Goal: Task Accomplishment & Management: Use online tool/utility

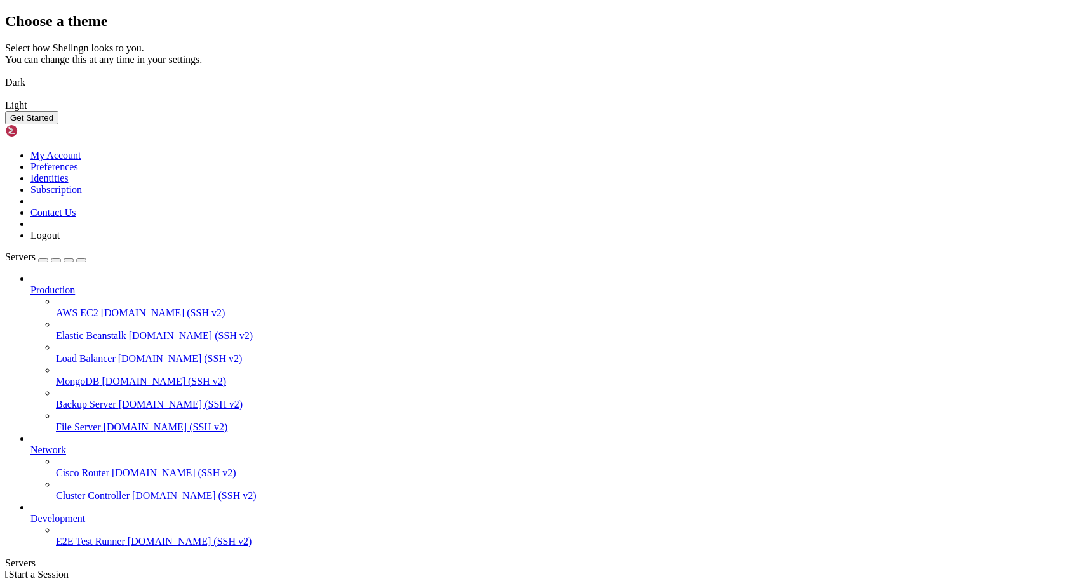
click at [5, 74] on img at bounding box center [5, 74] width 0 height 0
click at [58, 125] on button "Get Started" at bounding box center [31, 117] width 53 height 13
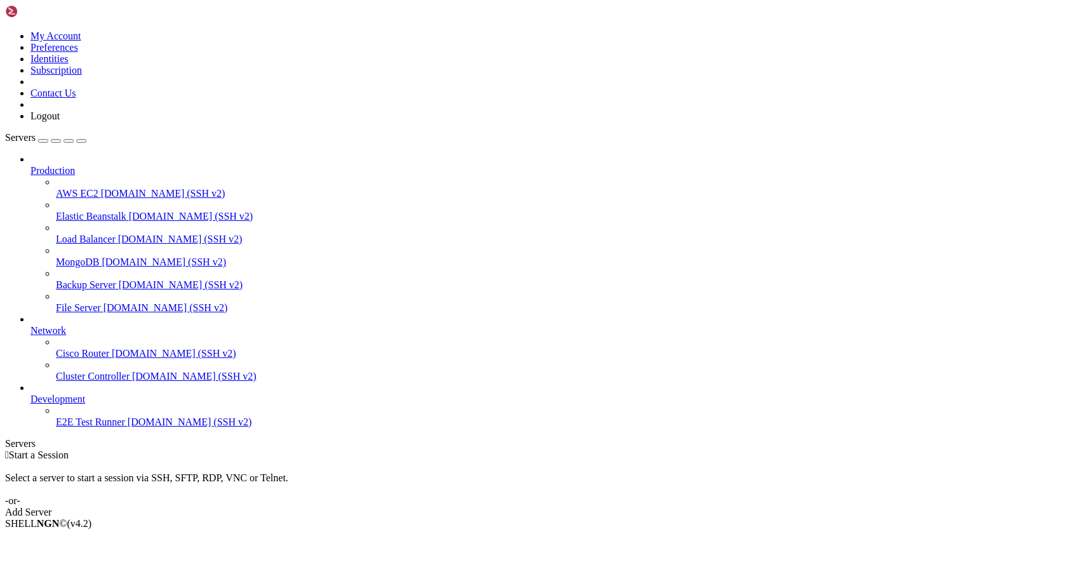
click at [607, 507] on div "Add Server" at bounding box center [533, 512] width 1057 height 11
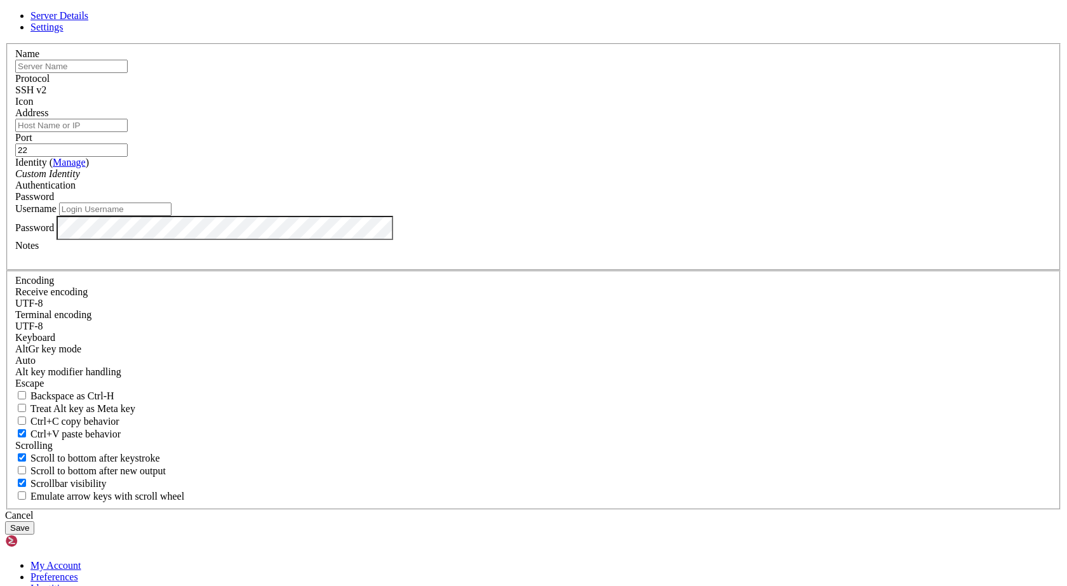
click at [128, 73] on input "text" at bounding box center [71, 66] width 112 height 13
type input "clinicpro"
click at [128, 132] on input "Address" at bounding box center [71, 125] width 112 height 13
type input "[TECHNICAL_ID]"
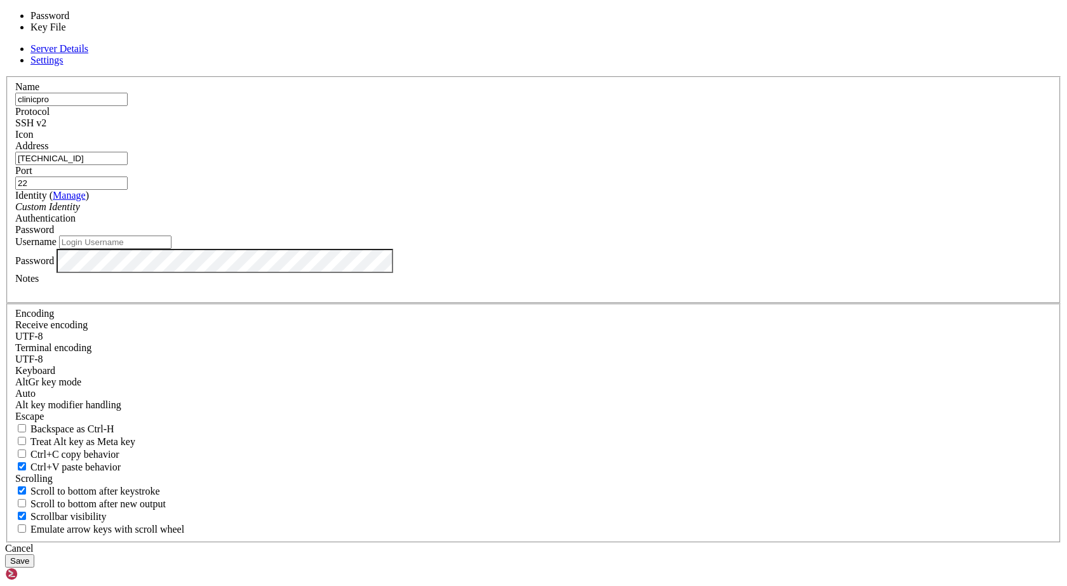
click at [621, 236] on div "Password" at bounding box center [533, 229] width 1037 height 11
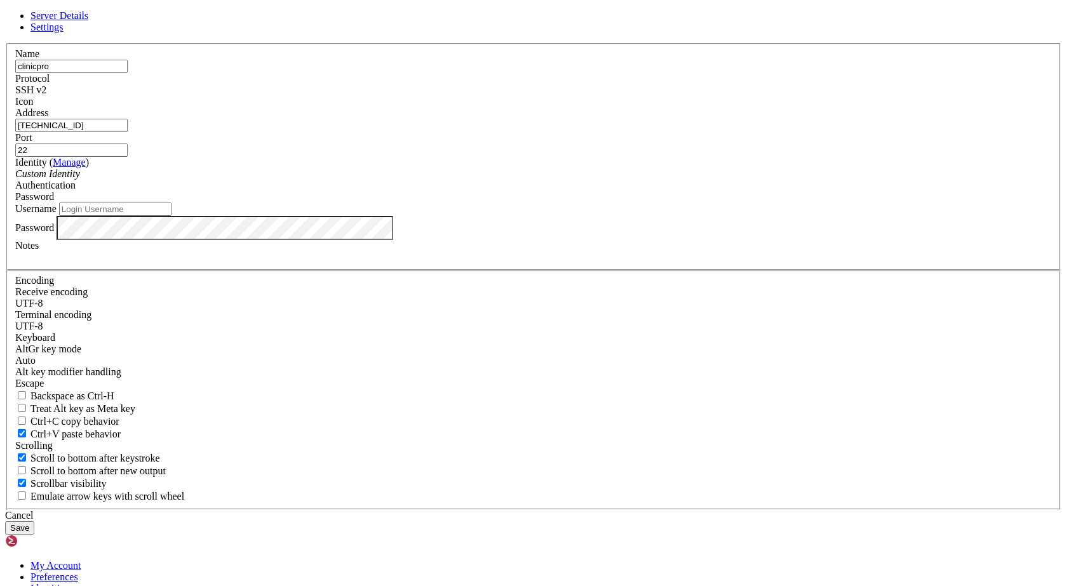
click at [172, 216] on input "Username" at bounding box center [115, 209] width 112 height 13
type input "root"
click at [34, 522] on button "Save" at bounding box center [19, 528] width 29 height 13
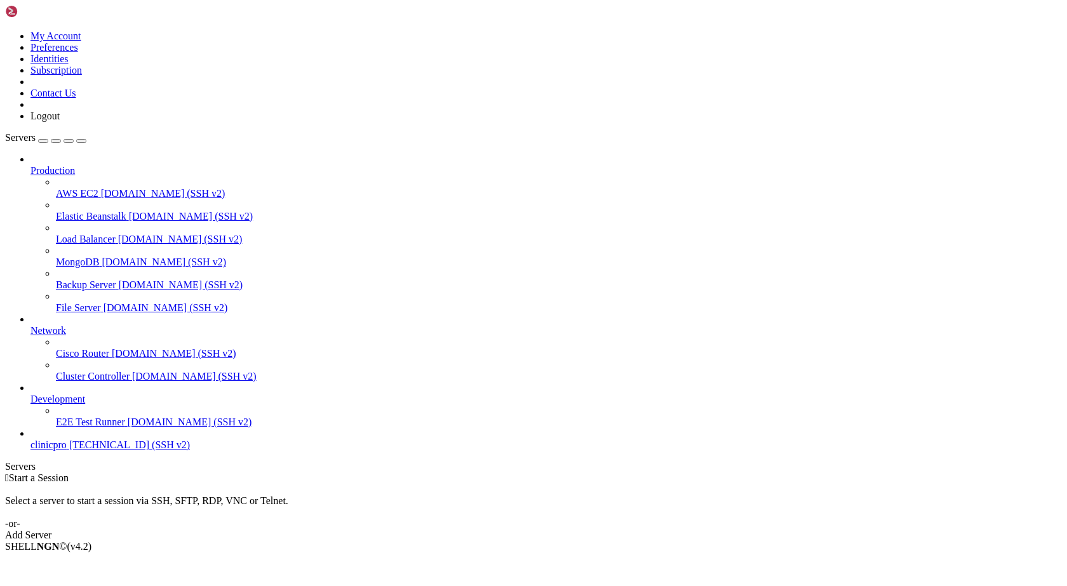
click at [50, 450] on span "clinicpro" at bounding box center [48, 445] width 36 height 11
click at [97, 450] on span "[TECHNICAL_ID] (SSH v2)" at bounding box center [129, 445] width 121 height 11
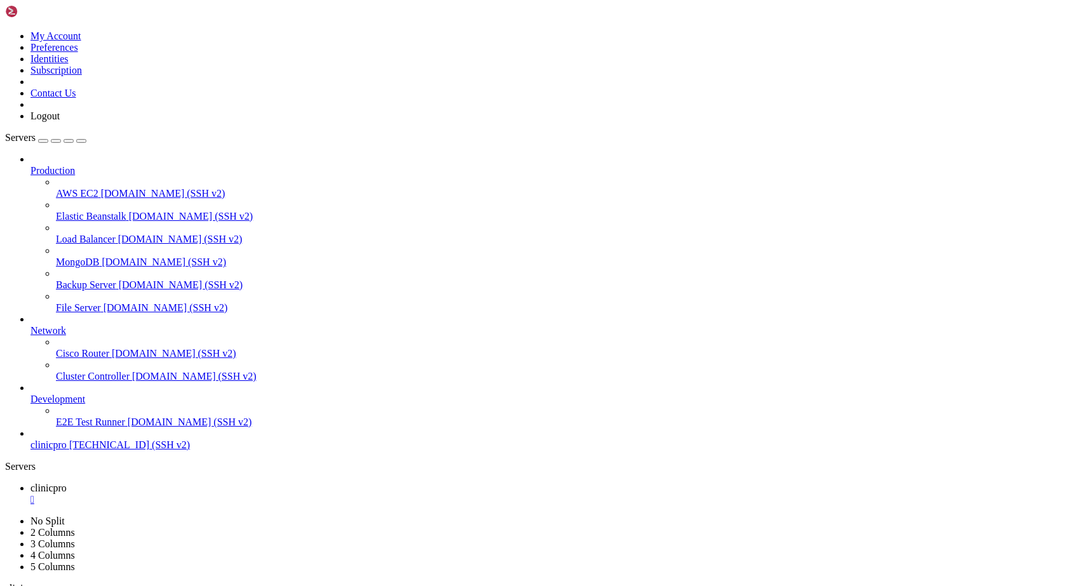
drag, startPoint x: 158, startPoint y: 161, endPoint x: 1, endPoint y: 157, distance: 157.0
click at [5, 473] on div at bounding box center [5, 473] width 1 height 0
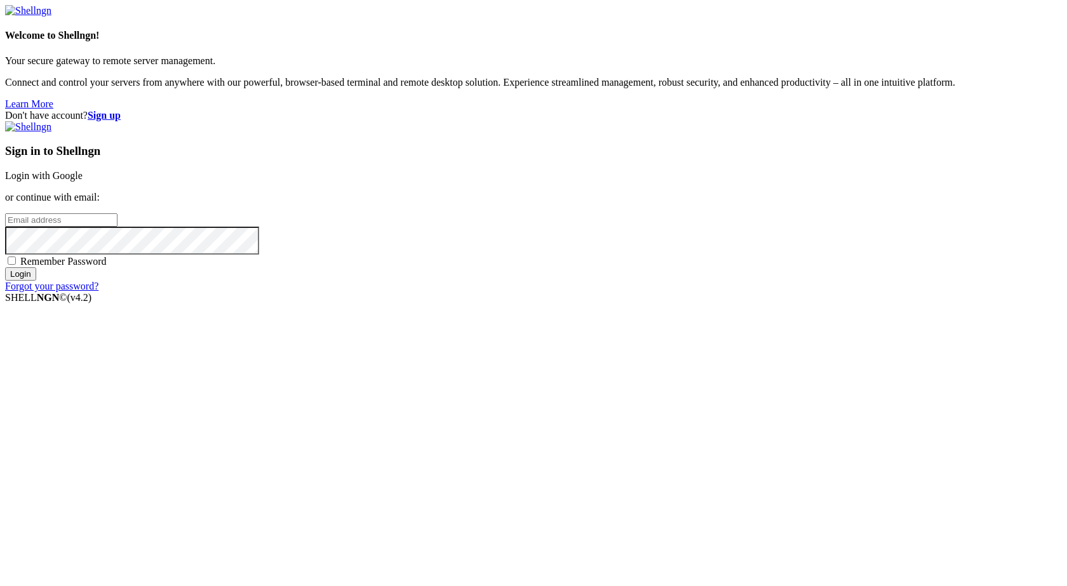
click at [118, 227] on input "email" at bounding box center [61, 219] width 112 height 13
click at [83, 181] on link "Login with Google" at bounding box center [44, 175] width 78 height 11
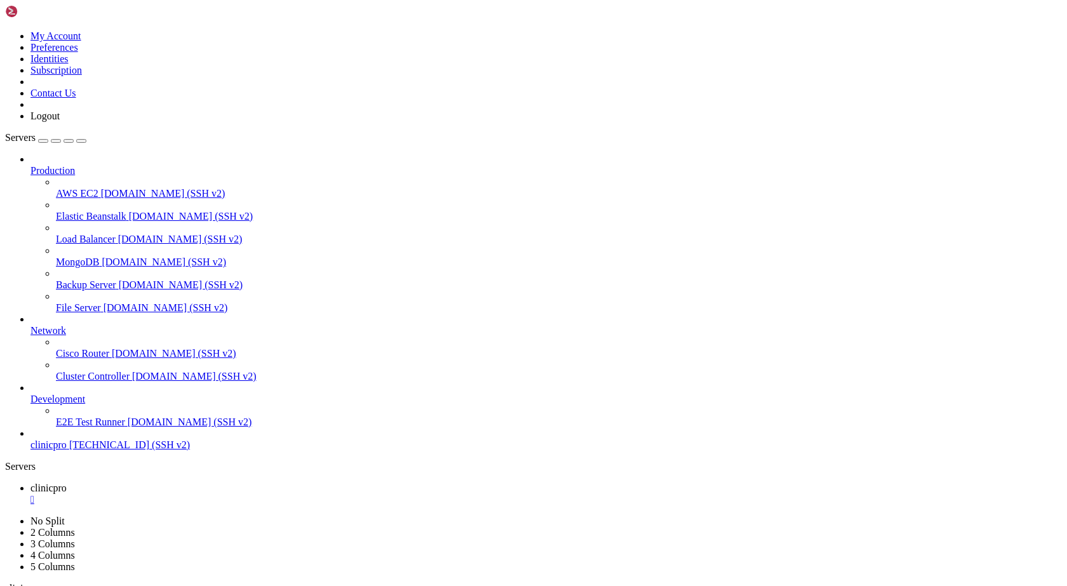
click at [67, 450] on span "clinicpro" at bounding box center [48, 445] width 36 height 11
drag, startPoint x: 636, startPoint y: 205, endPoint x: 587, endPoint y: 177, distance: 56.3
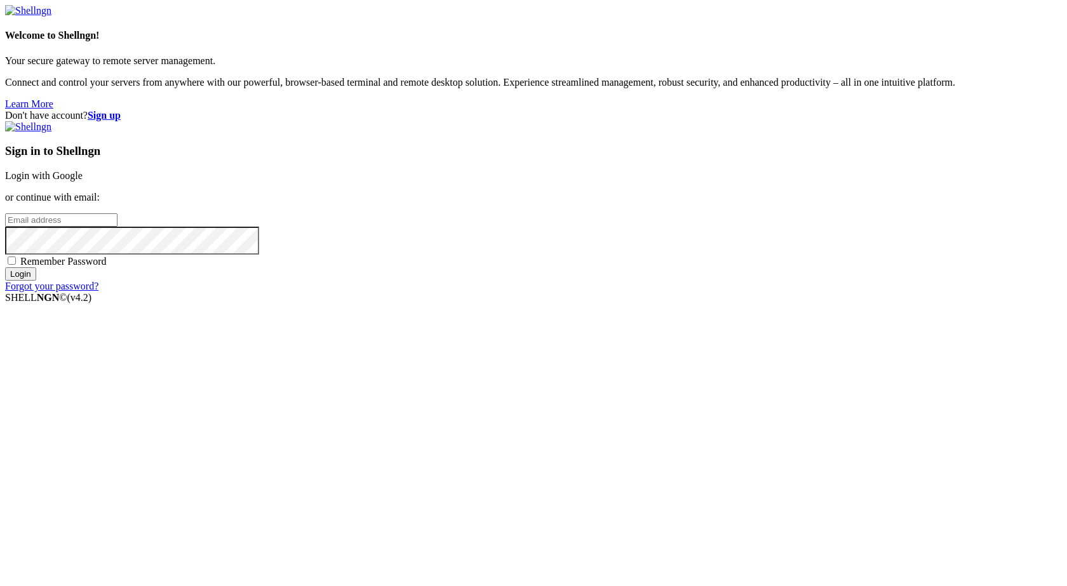
click at [83, 181] on link "Login with Google" at bounding box center [44, 175] width 78 height 11
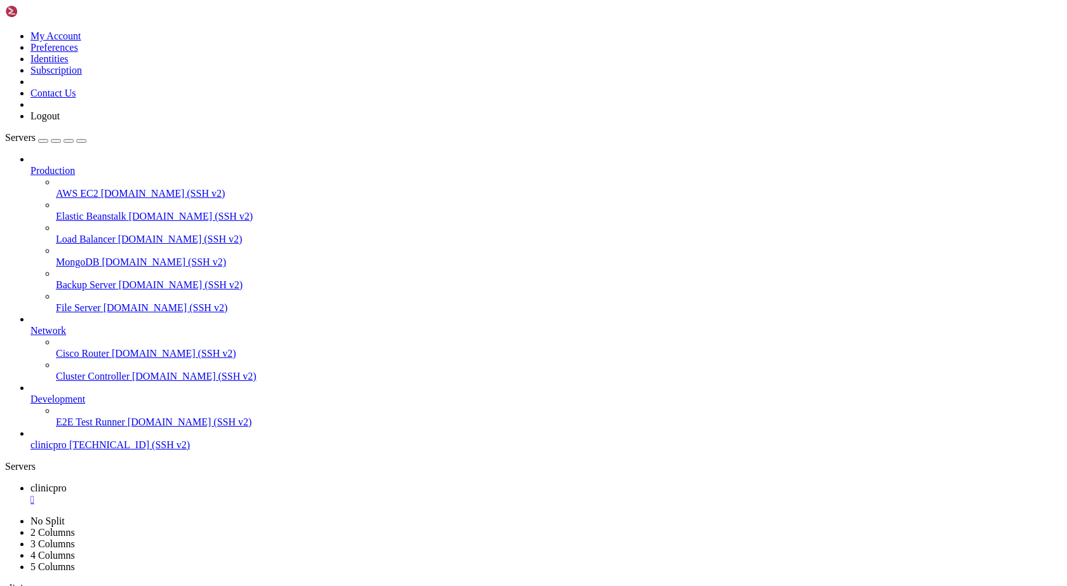
drag, startPoint x: 621, startPoint y: 190, endPoint x: 317, endPoint y: 220, distance: 305.8
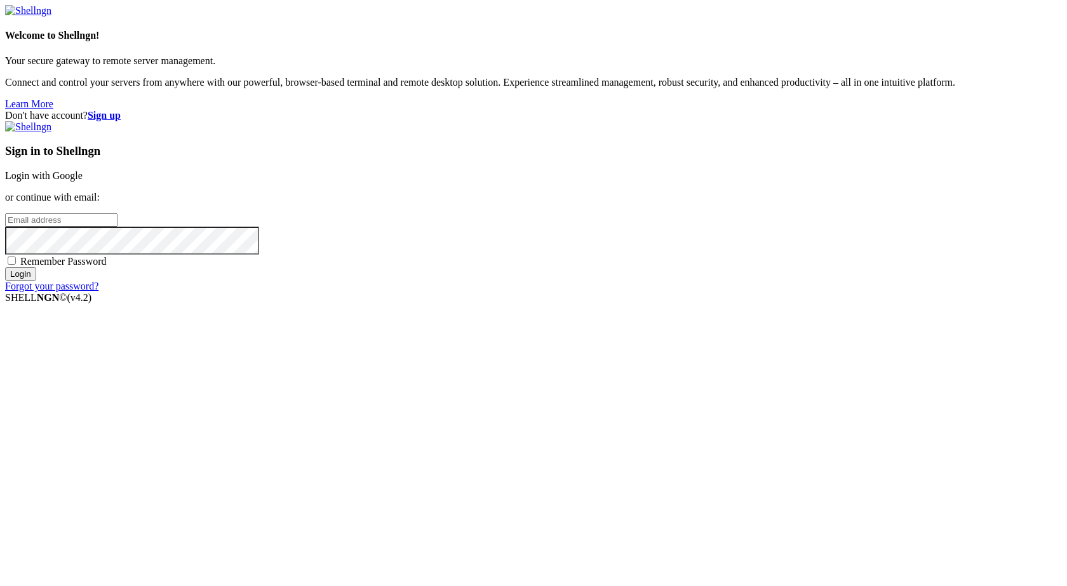
click at [83, 181] on link "Login with Google" at bounding box center [44, 175] width 78 height 11
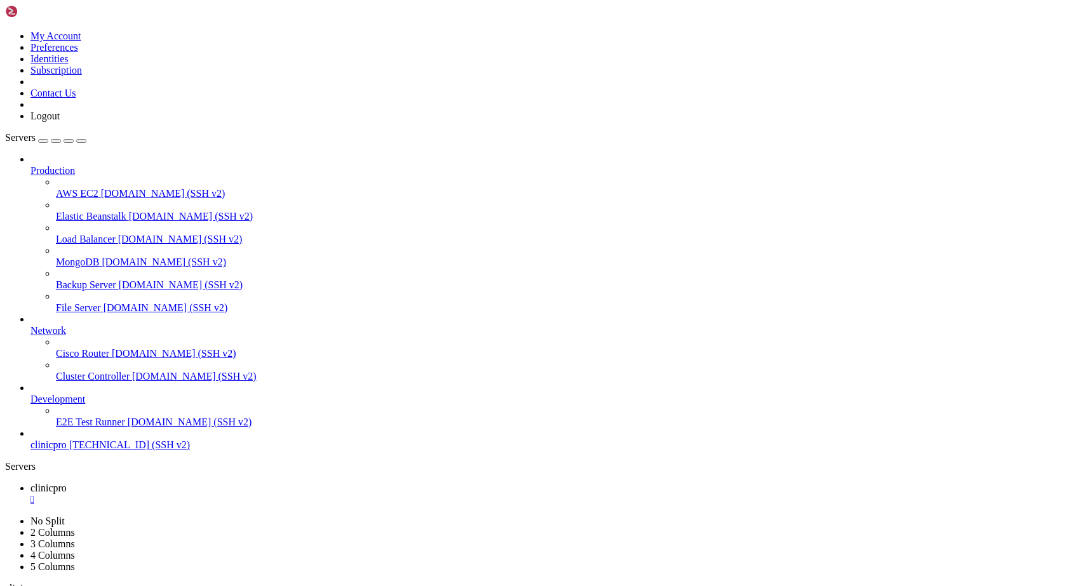
drag, startPoint x: 158, startPoint y: 241, endPoint x: 10, endPoint y: 224, distance: 149.1
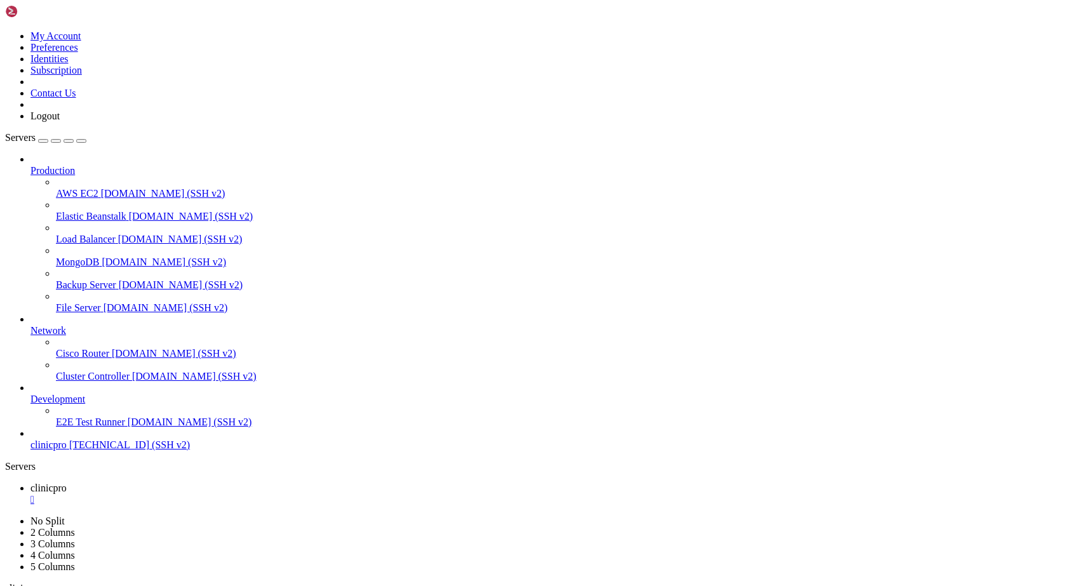
click at [5, 473] on div at bounding box center [5, 473] width 1 height 0
